Goal: Navigation & Orientation: Find specific page/section

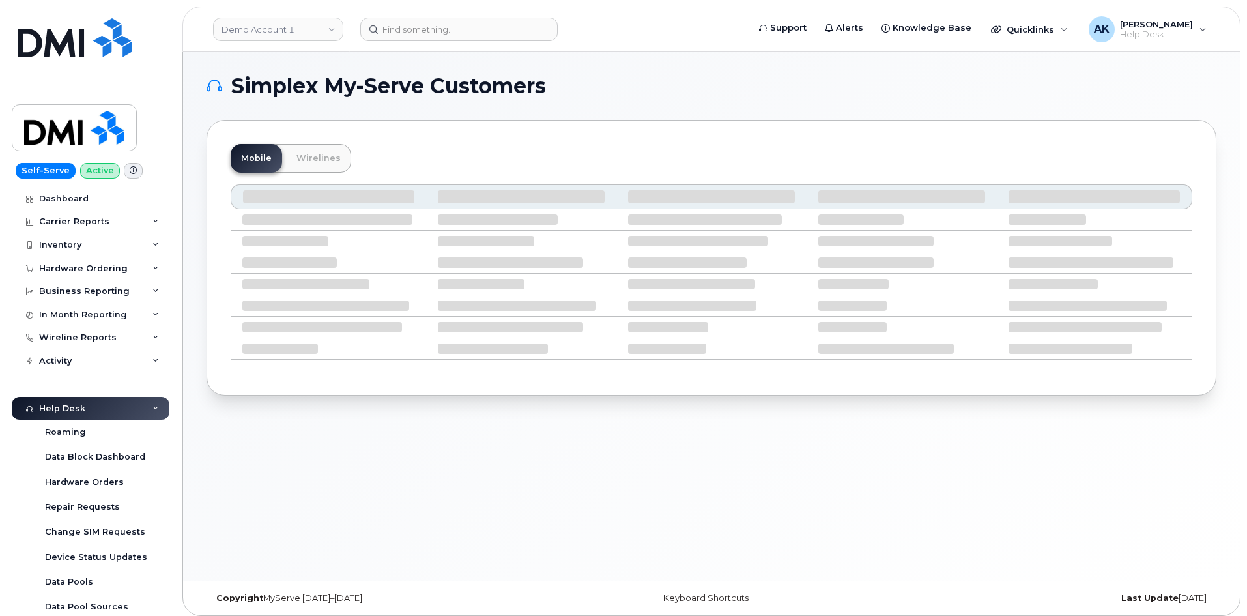
click at [110, 407] on div "Help Desk" at bounding box center [91, 408] width 158 height 23
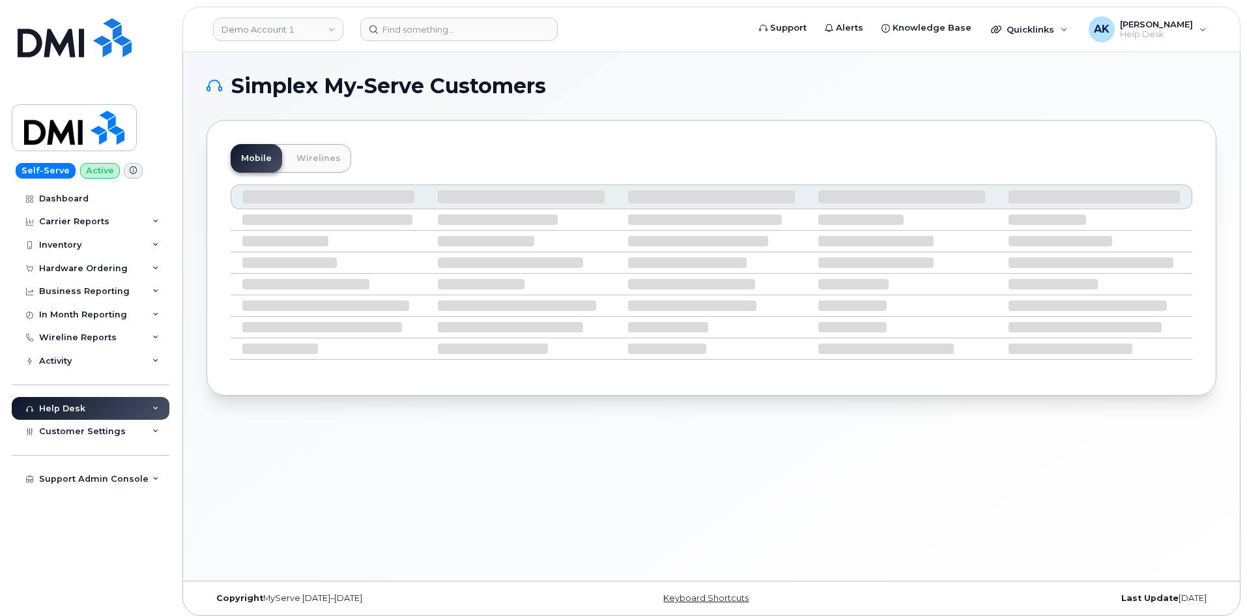
click at [440, 13] on header "Demo Account 1 Support Alerts Knowledge Base Quicklinks Suspend / Cancel Device…" at bounding box center [711, 30] width 1058 height 46
click at [442, 20] on input at bounding box center [458, 29] width 197 height 23
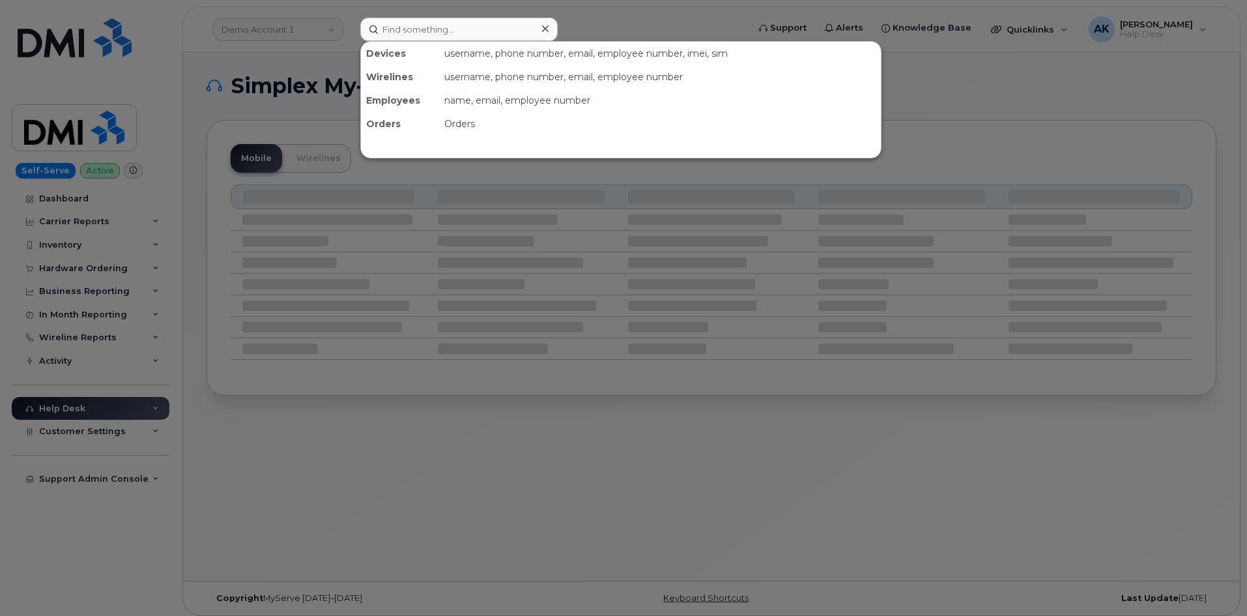
drag, startPoint x: 474, startPoint y: 459, endPoint x: 409, endPoint y: 450, distance: 66.4
click at [474, 460] on div at bounding box center [623, 308] width 1247 height 616
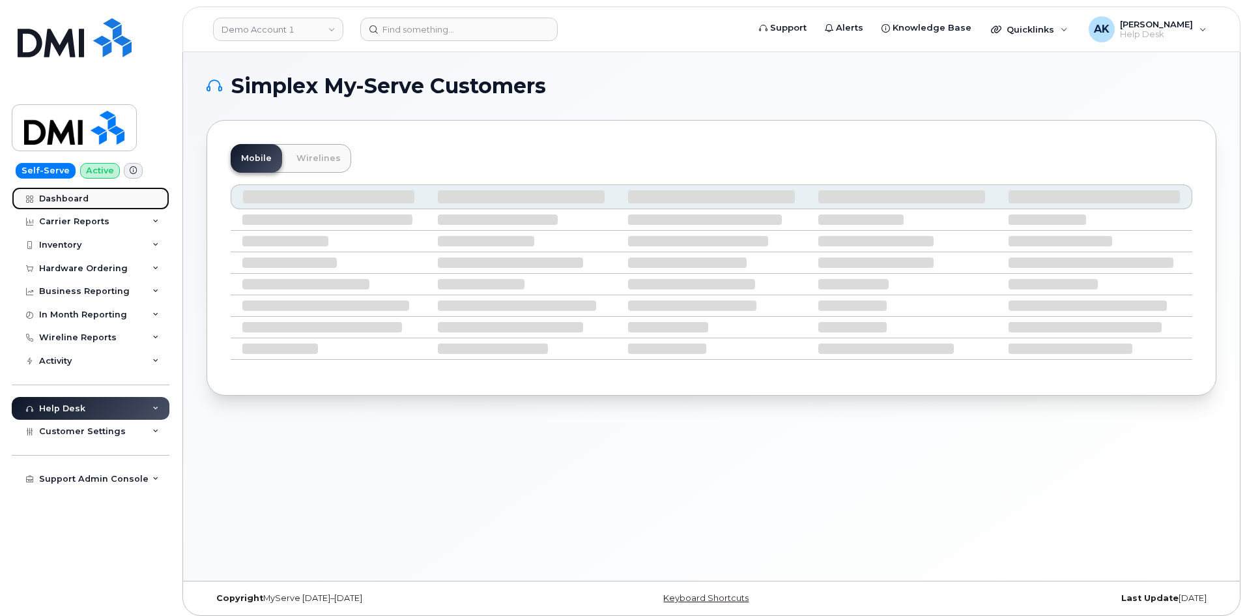
click at [80, 187] on link "Dashboard" at bounding box center [91, 198] width 158 height 23
click at [79, 191] on link "Dashboard" at bounding box center [91, 198] width 158 height 23
